Goal: Task Accomplishment & Management: Manage account settings

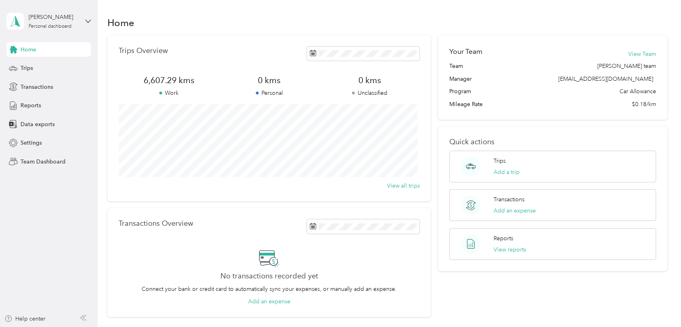
click at [93, 19] on aside "[PERSON_NAME] Personal dashboard Home Trips Transactions Reports Data exports S…" at bounding box center [49, 163] width 98 height 327
click at [90, 19] on icon at bounding box center [88, 22] width 6 height 6
click at [50, 68] on div "Team dashboard" at bounding box center [91, 66] width 158 height 14
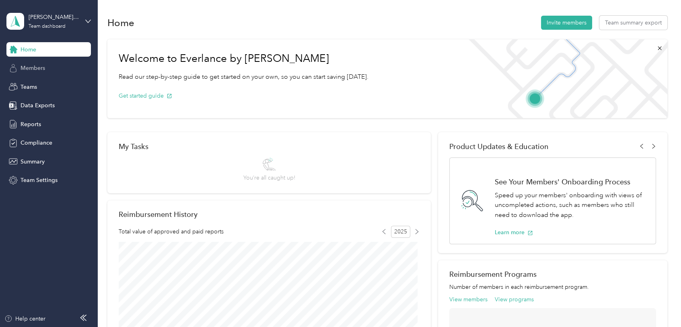
click at [38, 70] on span "Members" at bounding box center [33, 68] width 25 height 8
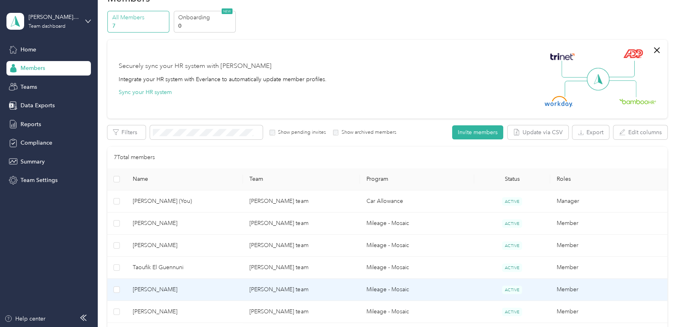
scroll to position [113, 0]
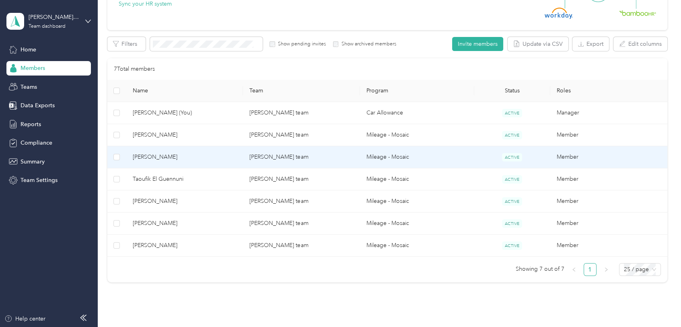
click at [163, 156] on span "[PERSON_NAME]" at bounding box center [185, 157] width 104 height 9
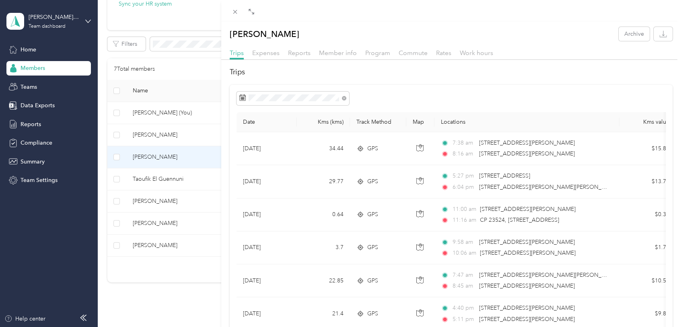
click at [25, 45] on div "[PERSON_NAME] Cruz Archive Trips Expenses Reports Member info Program Commute R…" at bounding box center [340, 163] width 681 height 327
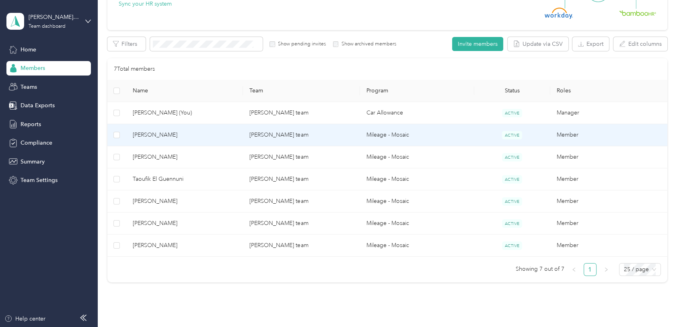
click at [167, 134] on span "[PERSON_NAME]" at bounding box center [185, 135] width 104 height 9
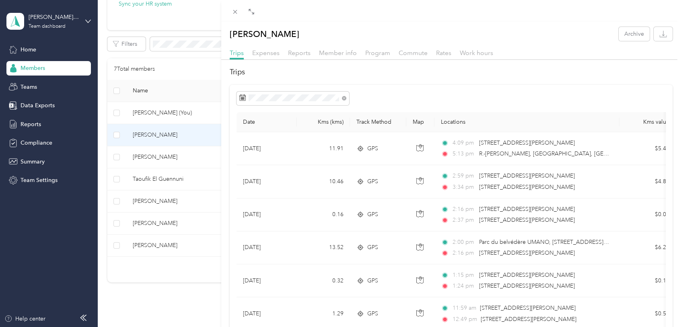
click at [162, 178] on div "[PERSON_NAME] Archive Trips Expenses Reports Member info Program Commute Rates …" at bounding box center [340, 163] width 681 height 327
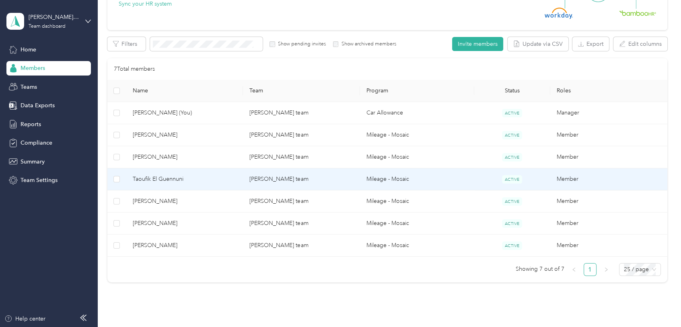
click at [162, 178] on span "Taoufik El Guennuni" at bounding box center [185, 179] width 104 height 9
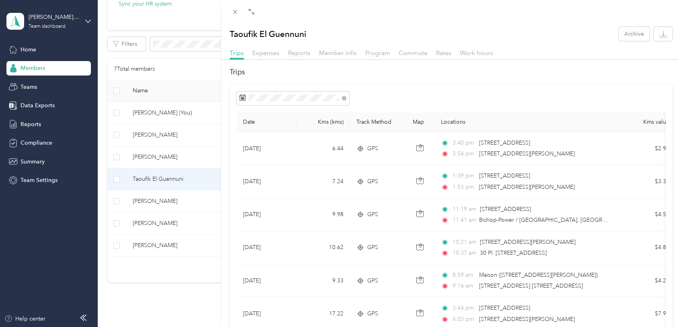
click at [162, 204] on div "Taoufik El Guennuni Archive Trips Expenses Reports Member info Program Commute …" at bounding box center [340, 163] width 681 height 327
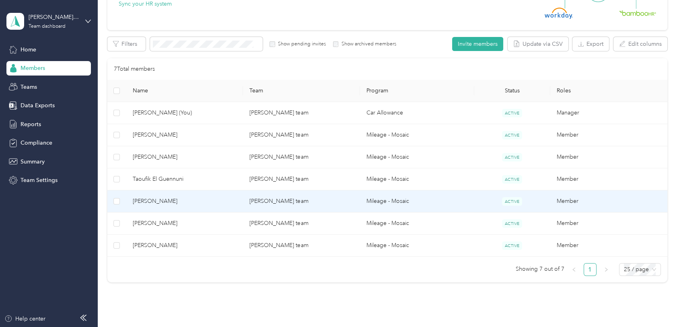
click at [162, 202] on span "[PERSON_NAME]" at bounding box center [185, 201] width 104 height 9
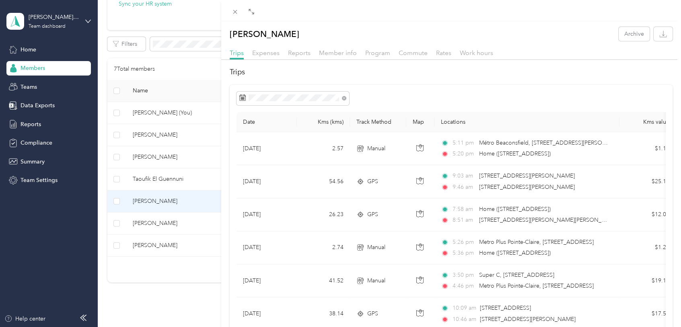
click at [173, 221] on div "[PERSON_NAME] Archive Trips Expenses Reports Member info Program Commute Rates …" at bounding box center [340, 163] width 681 height 327
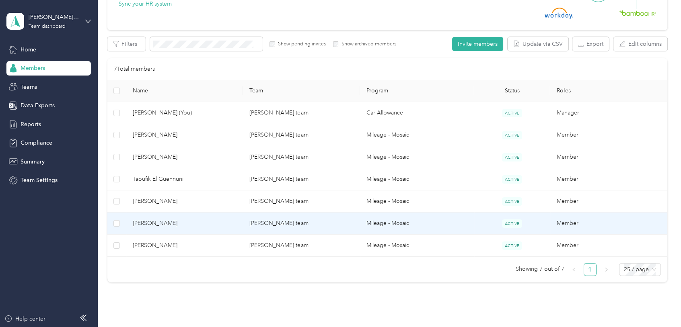
click at [169, 221] on span "[PERSON_NAME]" at bounding box center [185, 223] width 104 height 9
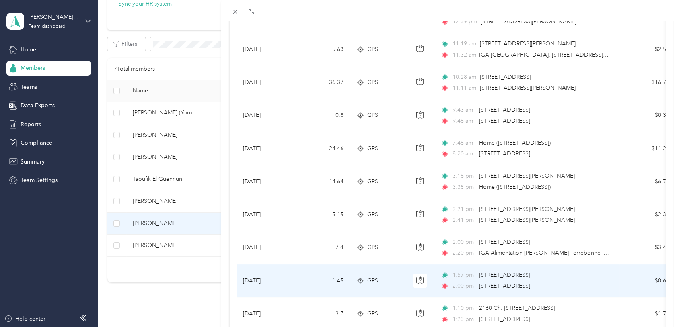
scroll to position [679, 0]
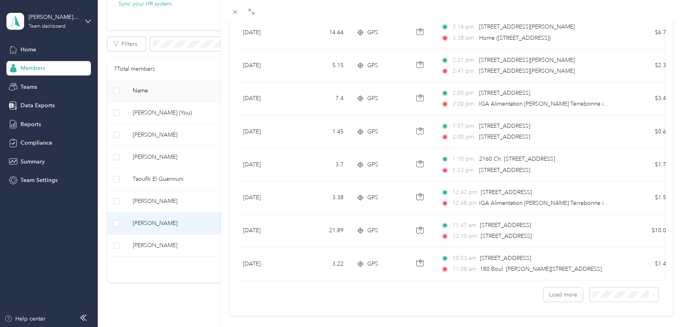
click at [145, 245] on div "[PERSON_NAME] Archive Trips Expenses Reports Member info Program Commute Rates …" at bounding box center [340, 163] width 681 height 327
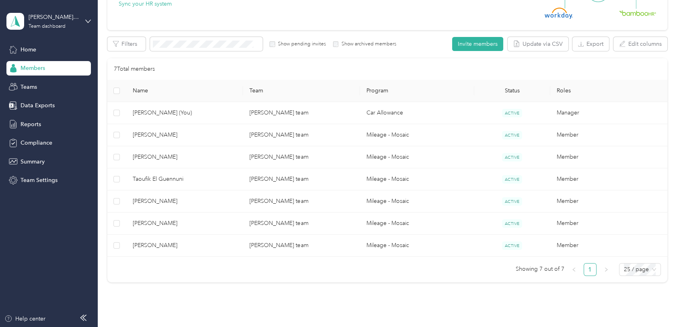
scroll to position [80, 0]
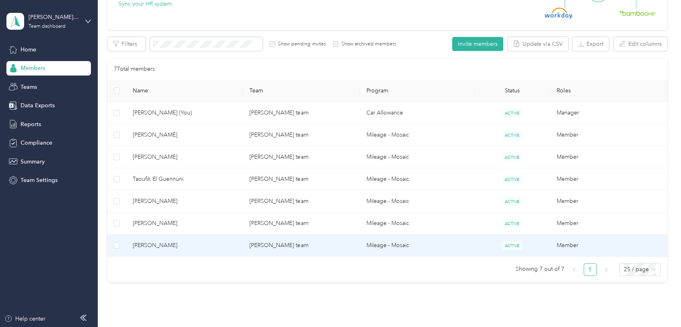
click at [161, 243] on span "[PERSON_NAME]" at bounding box center [185, 245] width 104 height 9
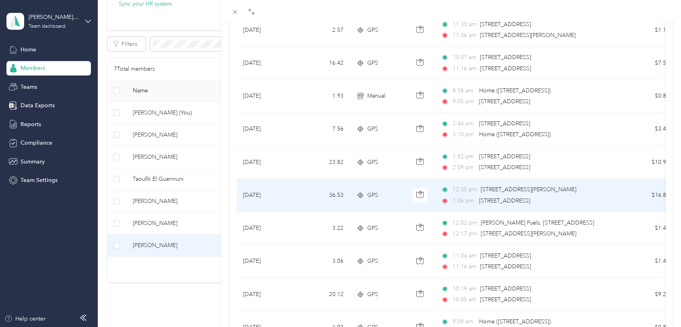
scroll to position [251, 0]
